Goal: Communication & Community: Ask a question

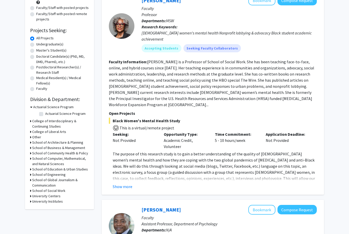
scroll to position [67, 0]
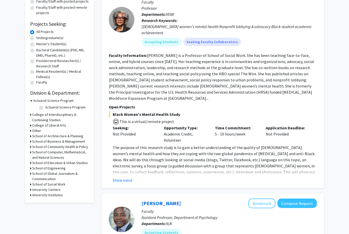
click at [60, 156] on h3 "School of Computer, Mathematical, and Natural Sciences" at bounding box center [60, 155] width 57 height 11
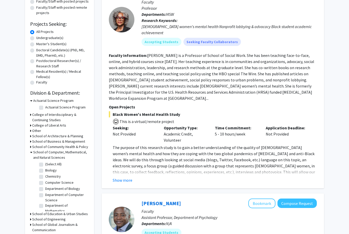
scroll to position [67, 0]
click at [55, 171] on label "Biology" at bounding box center [50, 170] width 11 height 5
click at [49, 171] on input "Biology" at bounding box center [46, 169] width 3 height 3
checkbox input "true"
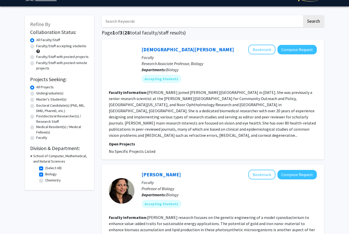
scroll to position [26, 0]
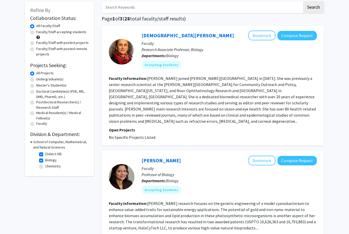
click at [32, 145] on div "School of Computer, Mathematical, and Natural Sciences" at bounding box center [59, 144] width 59 height 11
click at [38, 145] on h3 "School of Computer, Mathematical, and Natural Sciences" at bounding box center [61, 144] width 56 height 11
click at [33, 144] on h3 "School of Computer, Mathematical, and Natural Sciences" at bounding box center [60, 144] width 57 height 11
click at [45, 161] on label "Biology" at bounding box center [50, 159] width 11 height 5
click at [45, 161] on input "Biology" at bounding box center [46, 158] width 3 height 3
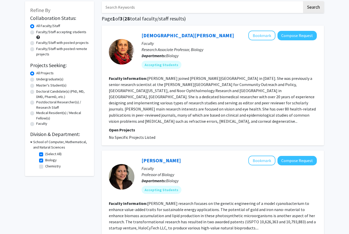
checkbox input "false"
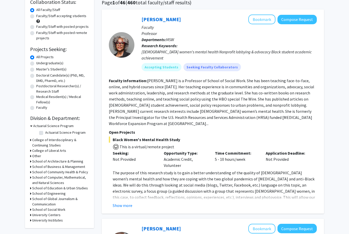
scroll to position [61, 0]
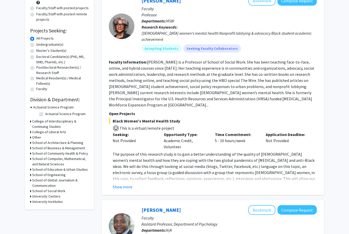
click at [56, 163] on h3 "School of Computer, Mathematical, and Natural Sciences" at bounding box center [60, 161] width 57 height 11
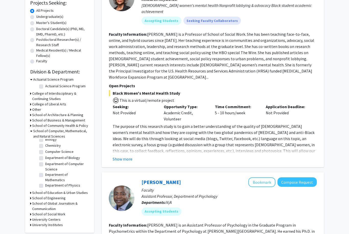
scroll to position [8, 0]
click at [45, 160] on label "Department of Biology" at bounding box center [62, 159] width 35 height 5
click at [45, 160] on input "Department of Biology" at bounding box center [46, 158] width 3 height 3
checkbox input "true"
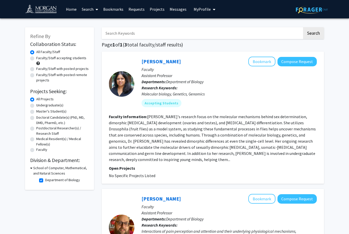
click at [45, 182] on label "Department of Biology" at bounding box center [62, 179] width 35 height 5
click at [45, 181] on input "Department of Biology" at bounding box center [46, 178] width 3 height 3
checkbox input "false"
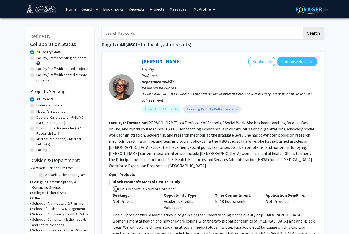
scroll to position [2, 0]
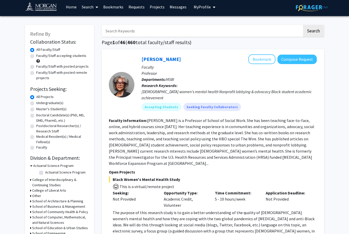
click at [59, 219] on h3 "School of Computer, Mathematical, and Natural Sciences" at bounding box center [60, 220] width 57 height 11
click at [54, 234] on label "Biology" at bounding box center [50, 235] width 11 height 5
click at [49, 234] on input "Biology" at bounding box center [46, 234] width 3 height 3
checkbox input "true"
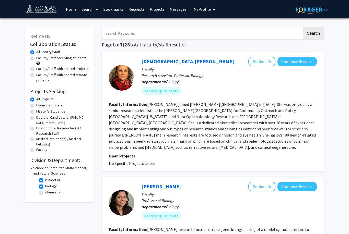
click at [45, 181] on label "(Select All)" at bounding box center [53, 179] width 16 height 5
click at [45, 181] on input "(Select All)" at bounding box center [46, 178] width 3 height 3
checkbox input "false"
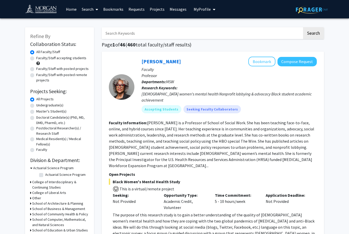
click at [91, 6] on link "Search" at bounding box center [89, 9] width 21 height 18
click at [92, 27] on span "Faculty/Staff" at bounding box center [98, 23] width 38 height 10
click at [201, 38] on input "Search Keywords" at bounding box center [202, 33] width 200 height 12
click at [313, 33] on button "Search" at bounding box center [313, 33] width 21 height 12
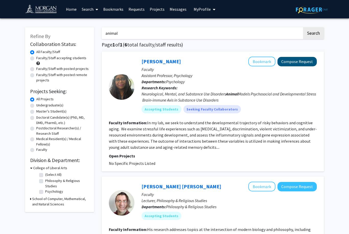
type input "animal"
click at [287, 59] on button "Compose Request" at bounding box center [296, 61] width 39 height 9
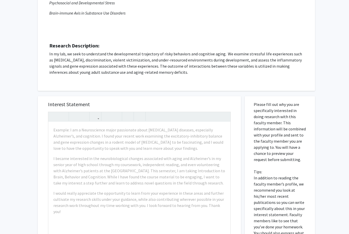
scroll to position [101, 0]
click at [224, 58] on p "In my lab, we seek to understand the developmental trajectory of risky behavior…" at bounding box center [176, 63] width 254 height 25
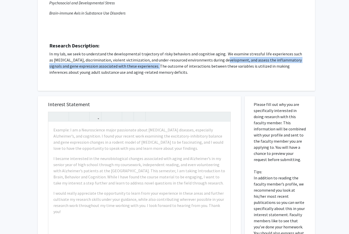
copy p "development, and assess the inflammatory signals and gene expression associated…"
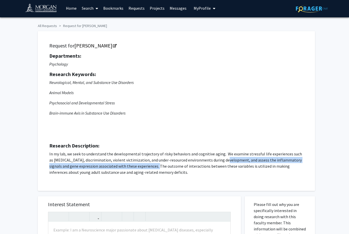
scroll to position [0, 0]
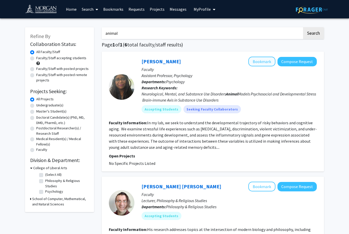
click at [254, 63] on button "Bookmark" at bounding box center [261, 62] width 27 height 10
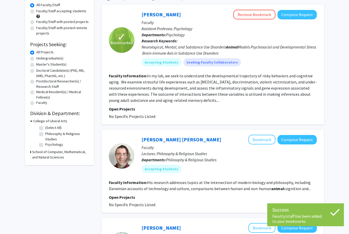
scroll to position [47, 0]
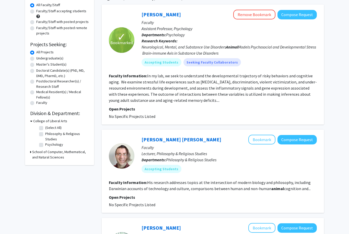
click at [301, 187] on fg-read-more "His research addresses topics at the intersection of modern biology and philoso…" at bounding box center [210, 185] width 202 height 11
click at [268, 185] on section "Faculty Information: His research addresses topics at the intersection of moder…" at bounding box center [213, 185] width 208 height 12
click at [221, 184] on fg-read-more "His research addresses topics at the intersection of modern biology and philoso…" at bounding box center [210, 185] width 202 height 11
click at [309, 187] on section "Faculty Information: His research addresses topics at the intersection of moder…" at bounding box center [213, 185] width 208 height 12
click at [300, 140] on button "Compose Request" at bounding box center [296, 139] width 39 height 9
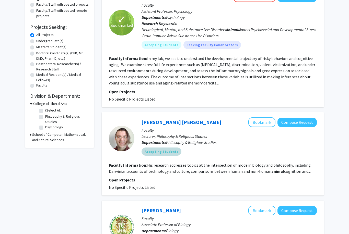
scroll to position [65, 0]
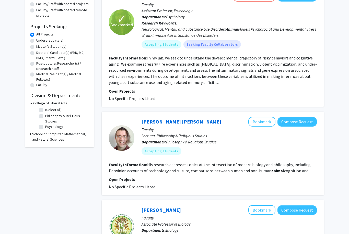
click at [308, 170] on fg-read-more "His research addresses topics at the intersection of modern biology and philoso…" at bounding box center [210, 167] width 202 height 11
click at [303, 172] on fg-read-more "His research addresses topics at the intersection of modern biology and philoso…" at bounding box center [210, 167] width 202 height 11
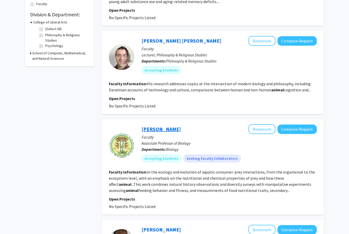
scroll to position [146, 0]
click at [159, 129] on link "[PERSON_NAME]" at bounding box center [160, 129] width 39 height 6
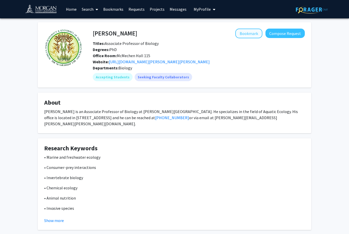
click at [245, 34] on button "Bookmark" at bounding box center [248, 34] width 27 height 10
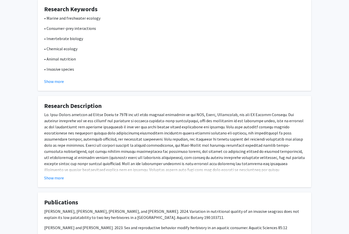
scroll to position [153, 0]
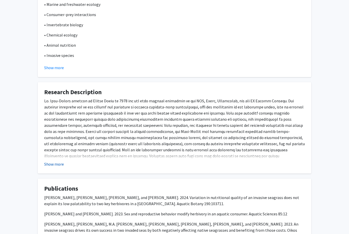
click at [56, 161] on button "Show more" at bounding box center [54, 164] width 20 height 6
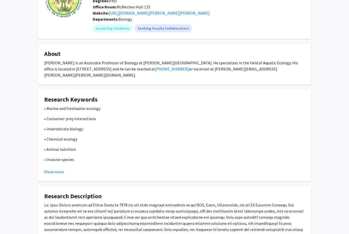
scroll to position [21, 0]
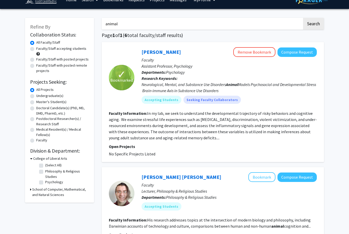
scroll to position [11, 0]
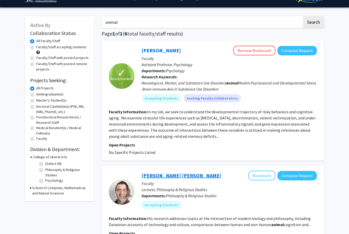
click at [164, 177] on link "[PERSON_NAME] [PERSON_NAME]" at bounding box center [181, 176] width 80 height 6
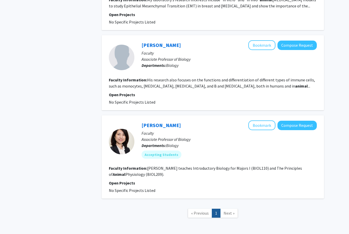
scroll to position [415, 0]
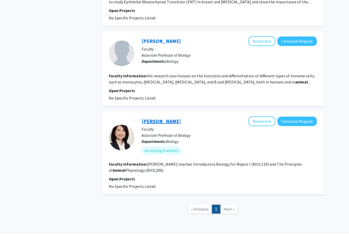
click at [152, 122] on link "[PERSON_NAME]" at bounding box center [160, 121] width 39 height 6
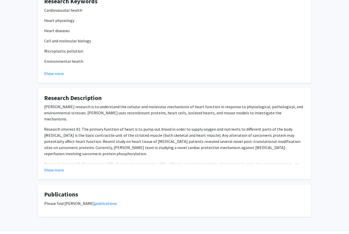
scroll to position [200, 0]
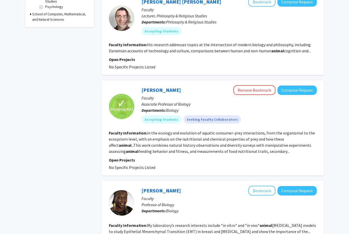
scroll to position [202, 0]
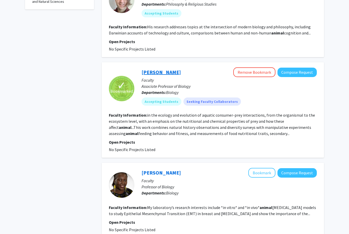
click at [160, 69] on link "[PERSON_NAME]" at bounding box center [160, 72] width 39 height 6
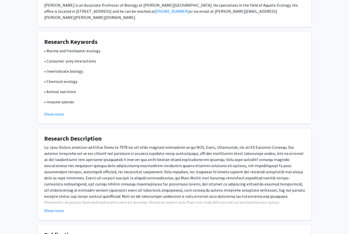
scroll to position [120, 0]
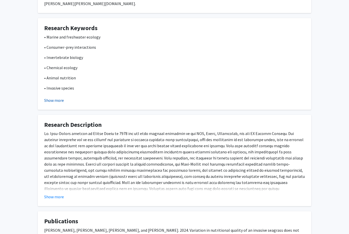
click at [47, 97] on button "Show more" at bounding box center [54, 100] width 20 height 6
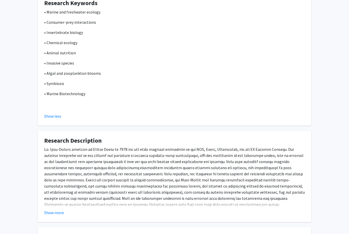
scroll to position [163, 0]
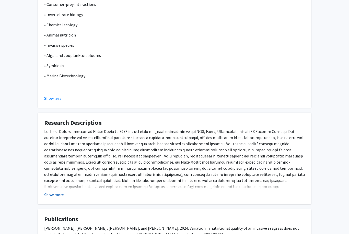
click at [60, 192] on button "Show more" at bounding box center [54, 195] width 20 height 6
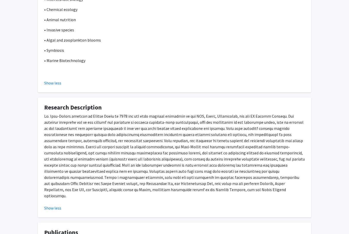
scroll to position [179, 0]
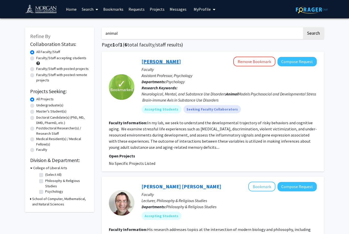
click at [155, 64] on link "[PERSON_NAME]" at bounding box center [160, 61] width 39 height 6
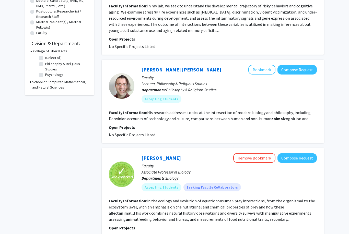
scroll to position [122, 0]
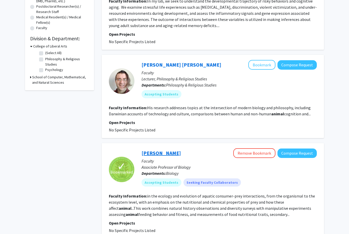
click at [172, 155] on link "[PERSON_NAME]" at bounding box center [160, 153] width 39 height 6
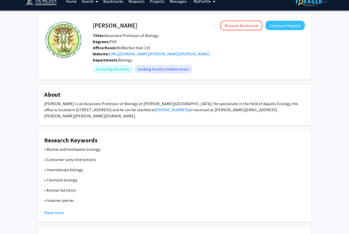
scroll to position [4, 0]
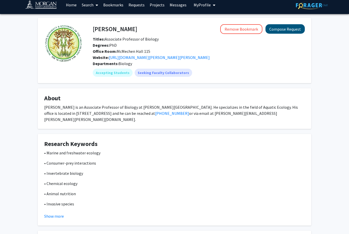
click at [293, 29] on button "Compose Request" at bounding box center [284, 28] width 39 height 9
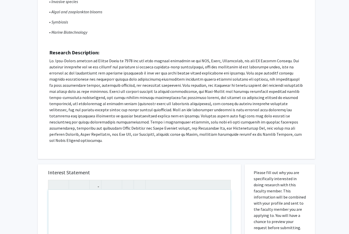
scroll to position [245, 0]
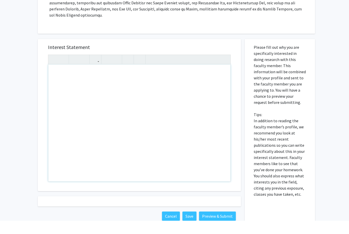
click at [155, 134] on div "Note to users with screen readers: Please press Alt+0 or Option+0 to deactivate…" at bounding box center [139, 136] width 182 height 117
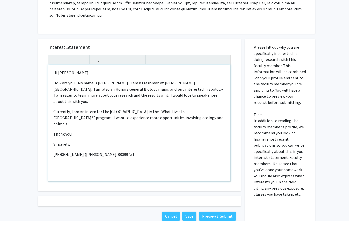
type textarea "<p>Hi [PERSON_NAME]!</p><p>How are you? &nbsp;My name is [PERSON_NAME]. &nbsp;I…"
click at [209, 225] on button "Preview & Submit" at bounding box center [217, 229] width 37 height 9
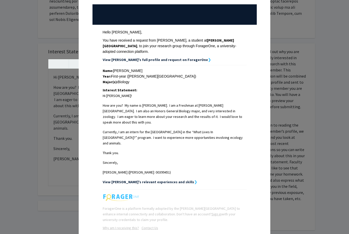
scroll to position [52, 0]
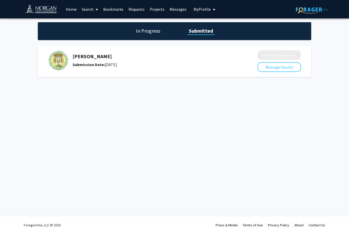
click at [160, 32] on h1 "In Progress" at bounding box center [147, 30] width 27 height 7
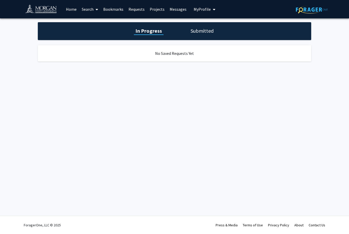
click at [75, 10] on link "Home" at bounding box center [71, 9] width 16 height 18
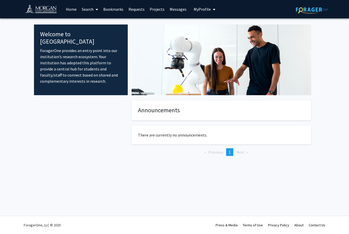
click at [89, 10] on link "Search" at bounding box center [89, 9] width 21 height 18
click at [104, 26] on span "Faculty/Staff" at bounding box center [98, 23] width 38 height 10
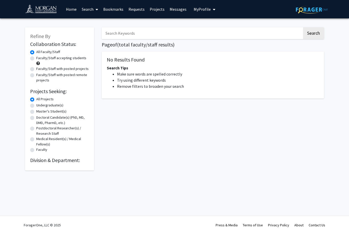
click at [134, 33] on input "Search Keywords" at bounding box center [202, 33] width 200 height 12
click at [313, 33] on button "Search" at bounding box center [313, 33] width 21 height 12
type input "a"
type input "animal"
click at [313, 33] on button "Search" at bounding box center [313, 33] width 21 height 12
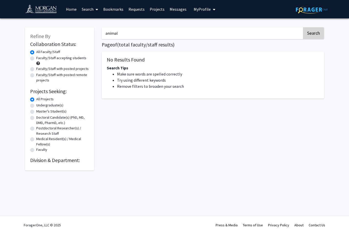
click at [314, 36] on button "Search" at bounding box center [313, 33] width 21 height 12
click at [308, 34] on button "Search" at bounding box center [313, 33] width 21 height 12
click at [76, 10] on link "Home" at bounding box center [71, 9] width 16 height 18
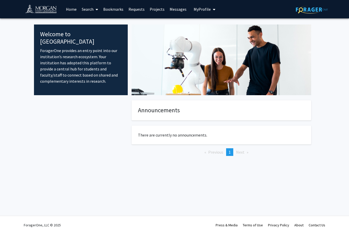
click at [87, 10] on link "Search" at bounding box center [89, 9] width 21 height 18
click at [92, 24] on span "Faculty/Staff" at bounding box center [98, 23] width 38 height 10
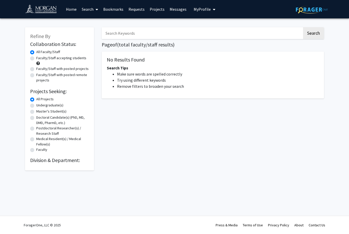
click at [112, 11] on link "Bookmarks" at bounding box center [113, 9] width 25 height 18
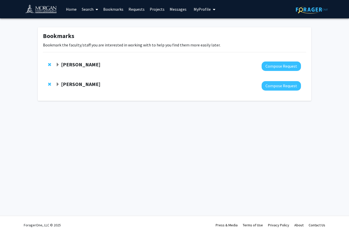
click at [137, 11] on link "Requests" at bounding box center [136, 9] width 21 height 18
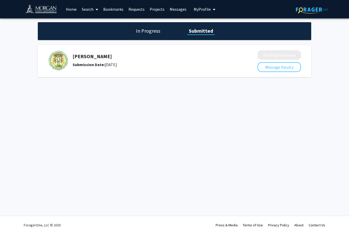
click at [152, 9] on link "Projects" at bounding box center [157, 9] width 20 height 18
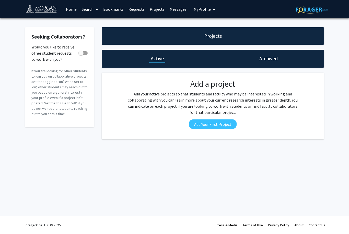
click at [211, 14] on span "My profile dropdown to access profile and logout" at bounding box center [213, 10] width 5 height 18
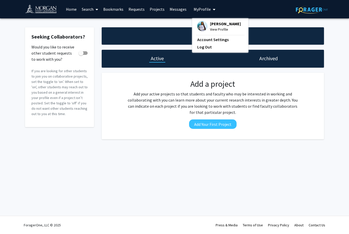
click at [85, 10] on link "Search" at bounding box center [89, 9] width 21 height 18
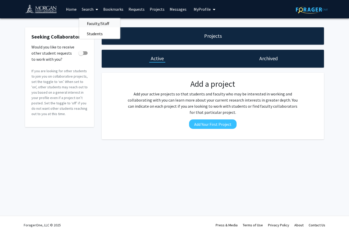
click at [90, 19] on span "Faculty/Staff" at bounding box center [98, 23] width 38 height 10
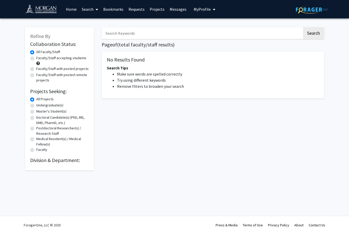
click at [113, 31] on input "Search Keywords" at bounding box center [202, 33] width 200 height 12
click at [313, 33] on button "Search" at bounding box center [313, 33] width 21 height 12
type input "a"
type input "biology"
click at [313, 33] on button "Search" at bounding box center [313, 33] width 21 height 12
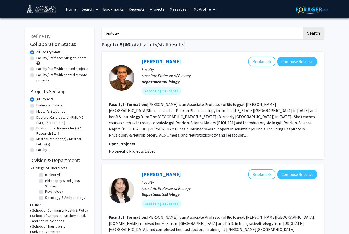
click at [232, 32] on input "biology" at bounding box center [202, 33] width 200 height 12
type input "b"
type input "animal"
click at [313, 33] on button "Search" at bounding box center [313, 33] width 21 height 12
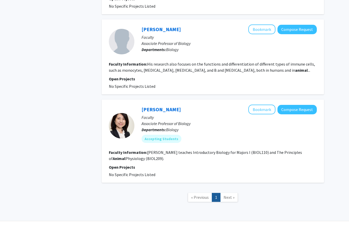
scroll to position [422, 0]
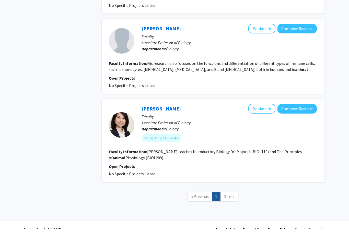
click at [147, 30] on link "[PERSON_NAME]" at bounding box center [160, 33] width 39 height 6
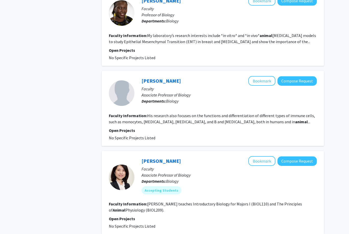
scroll to position [406, 0]
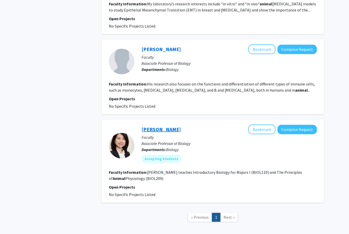
click at [142, 129] on link "[PERSON_NAME]" at bounding box center [160, 129] width 39 height 6
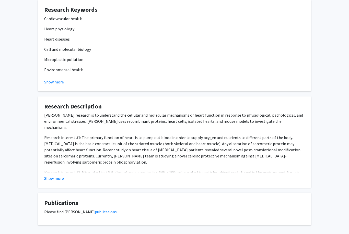
scroll to position [195, 0]
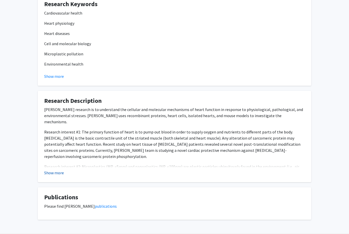
click at [59, 175] on button "Show more" at bounding box center [54, 173] width 20 height 6
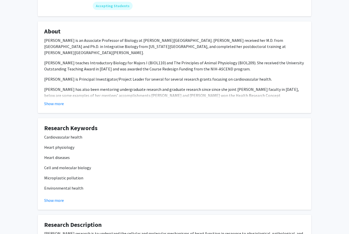
scroll to position [40, 0]
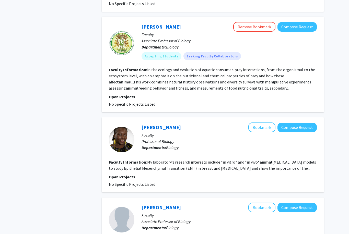
scroll to position [258, 0]
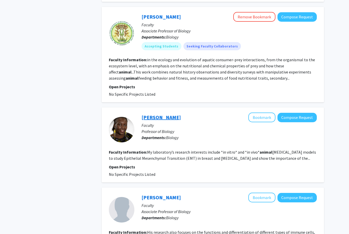
click at [176, 118] on link "[PERSON_NAME]" at bounding box center [160, 117] width 39 height 6
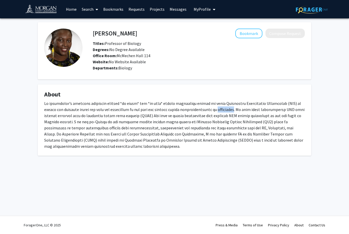
click at [228, 118] on div at bounding box center [174, 124] width 260 height 49
copy div "Epithelial Mesenchymal Transition (EMT)"
click at [205, 10] on span "My Profile" at bounding box center [201, 9] width 17 height 5
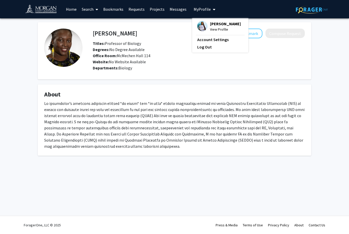
click at [199, 22] on img at bounding box center [202, 26] width 10 height 10
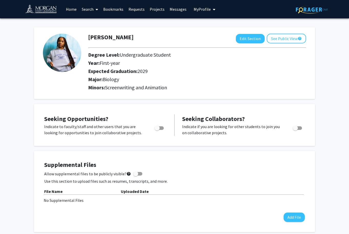
click at [143, 11] on link "Requests" at bounding box center [136, 9] width 21 height 18
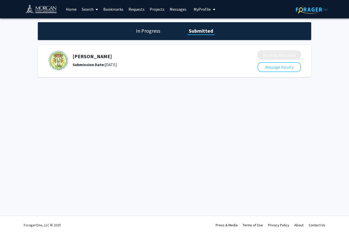
click at [118, 55] on h5 "[PERSON_NAME]" at bounding box center [151, 56] width 158 height 6
click at [113, 55] on h5 "[PERSON_NAME]" at bounding box center [151, 56] width 158 height 6
